Goal: Check status: Check status

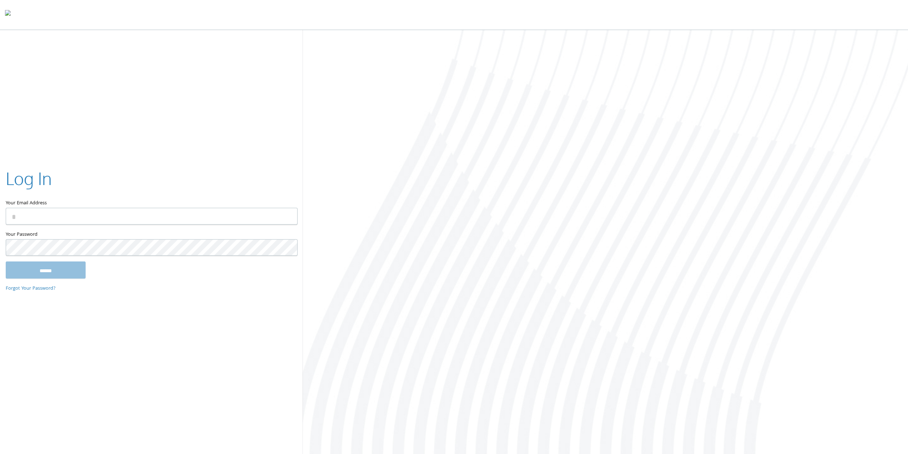
type input "**********"
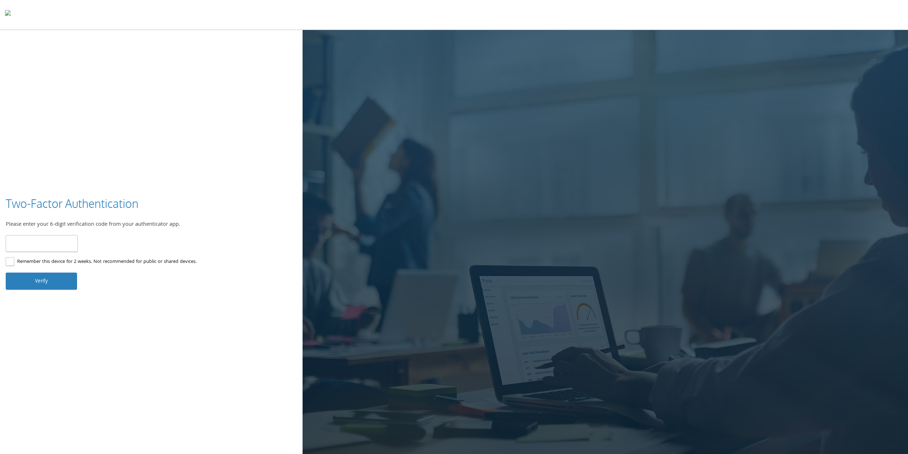
click at [44, 241] on input "number" at bounding box center [42, 243] width 72 height 17
click at [29, 242] on input "number" at bounding box center [42, 243] width 72 height 17
type input "******"
